Goal: Navigation & Orientation: Find specific page/section

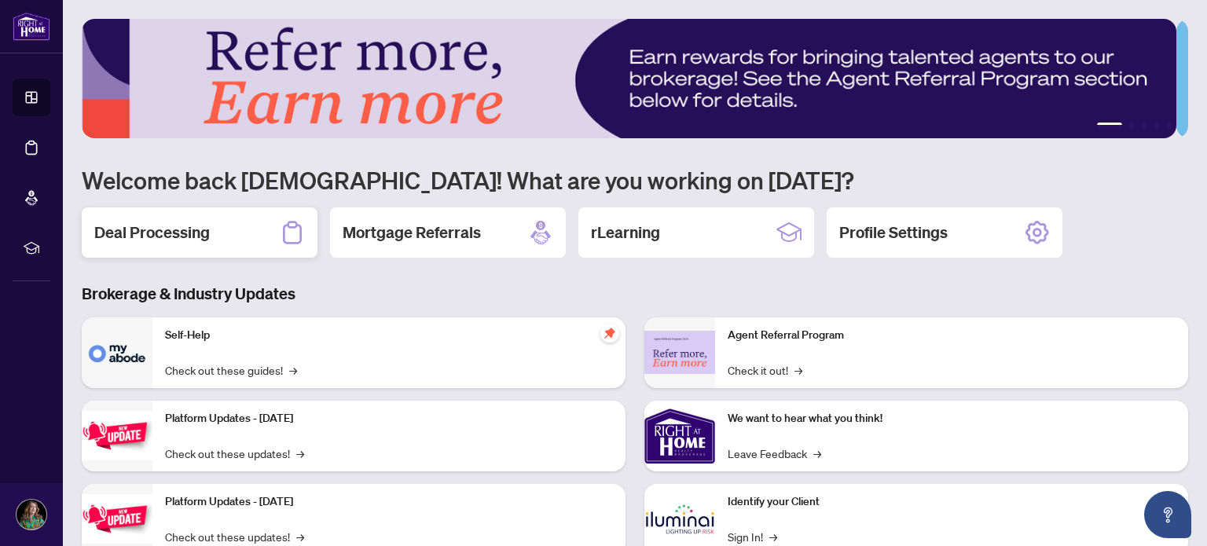
click at [131, 232] on h2 "Deal Processing" at bounding box center [151, 233] width 115 height 22
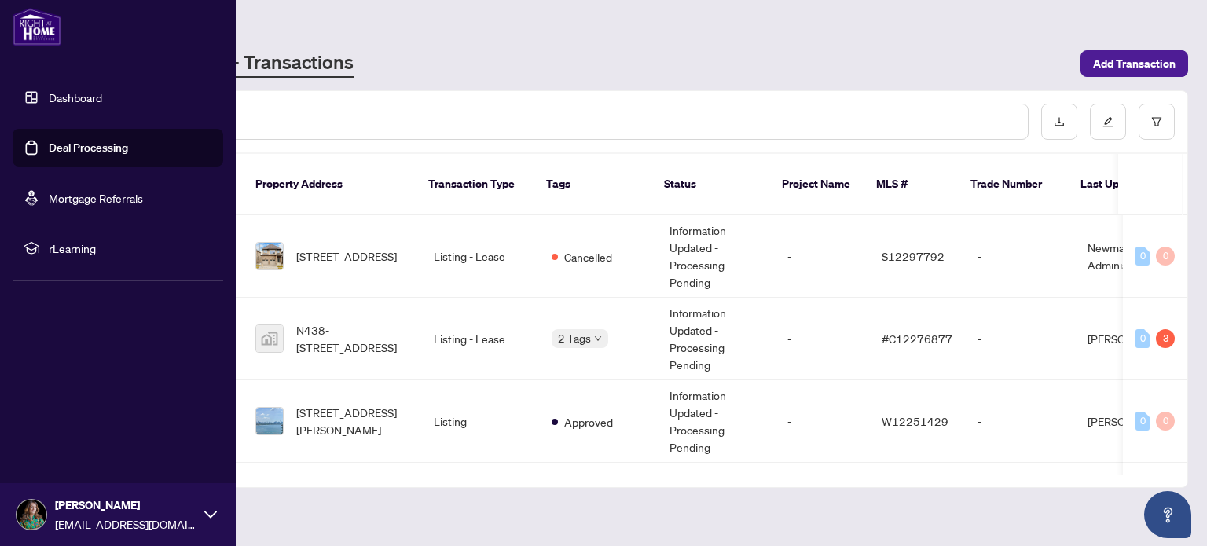
click at [68, 97] on link "Dashboard" at bounding box center [75, 97] width 53 height 14
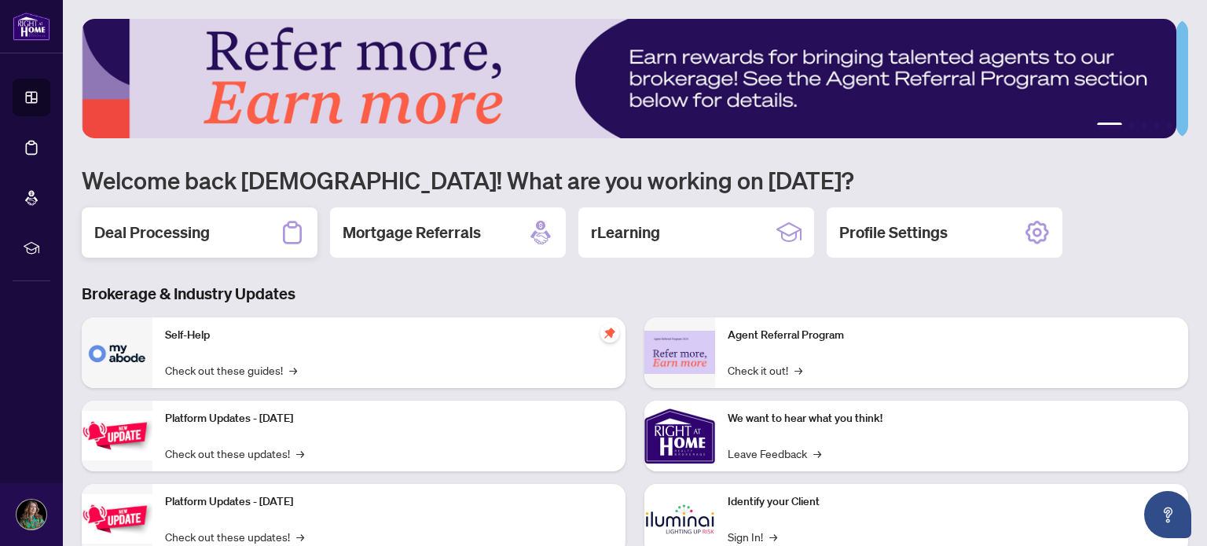
click at [157, 229] on h2 "Deal Processing" at bounding box center [151, 233] width 115 height 22
